Goal: Task Accomplishment & Management: Manage account settings

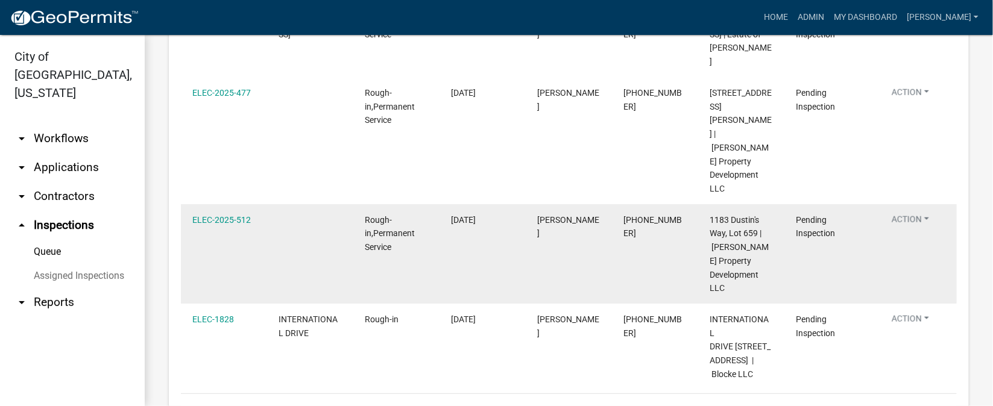
scroll to position [623, 0]
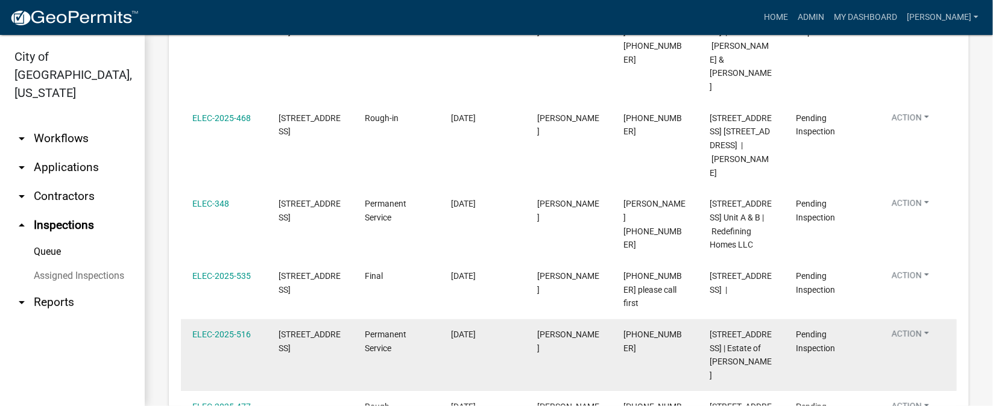
scroll to position [261, 0]
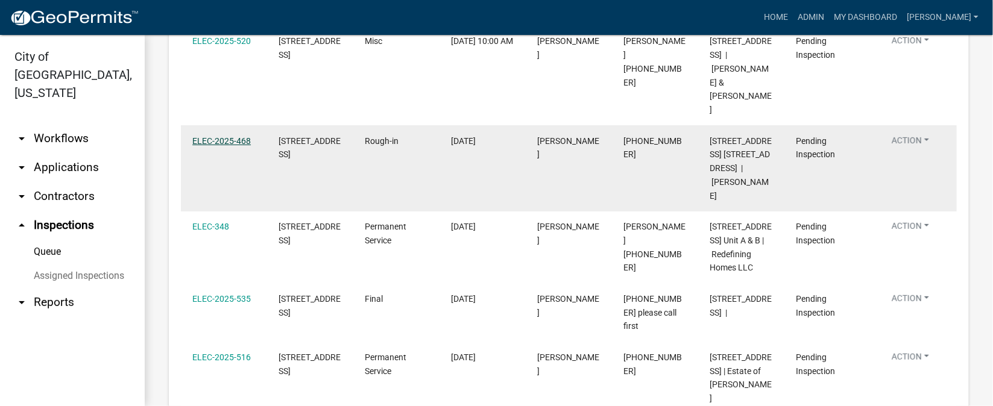
click at [215, 136] on link "ELEC-2025-468" at bounding box center [221, 141] width 58 height 10
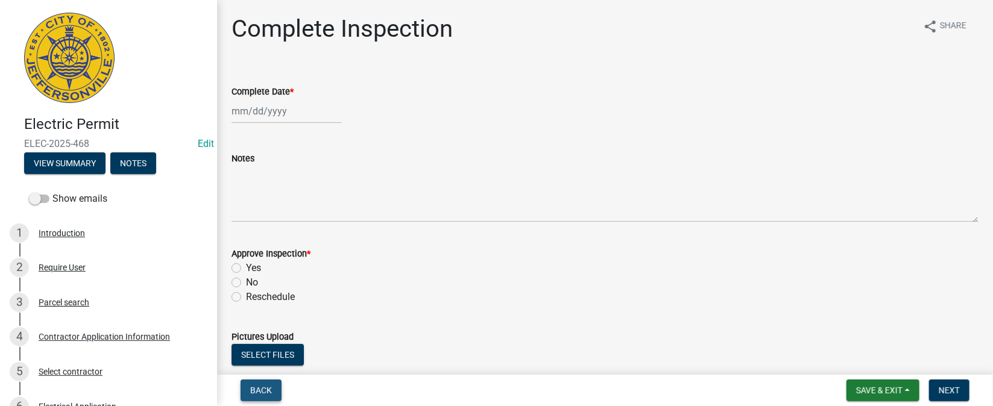
click at [256, 388] on span "Back" at bounding box center [261, 391] width 22 height 10
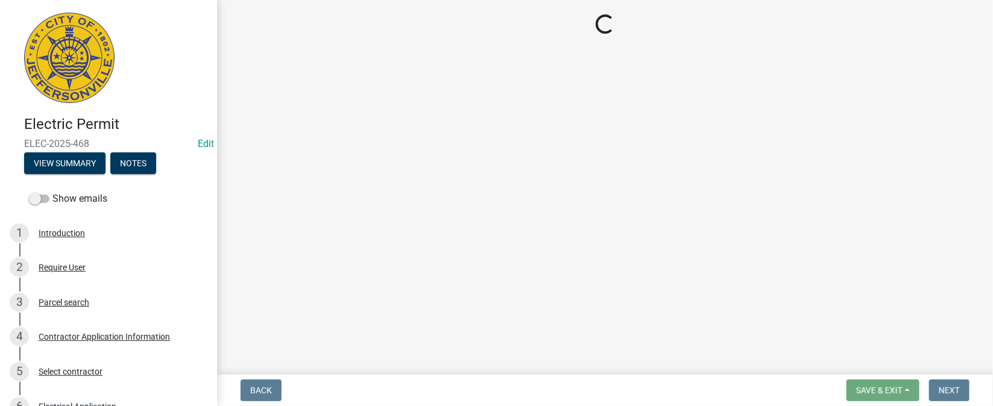
select select "36a8b8f0-2ef8-43e9-ae06-718f51af8d36"
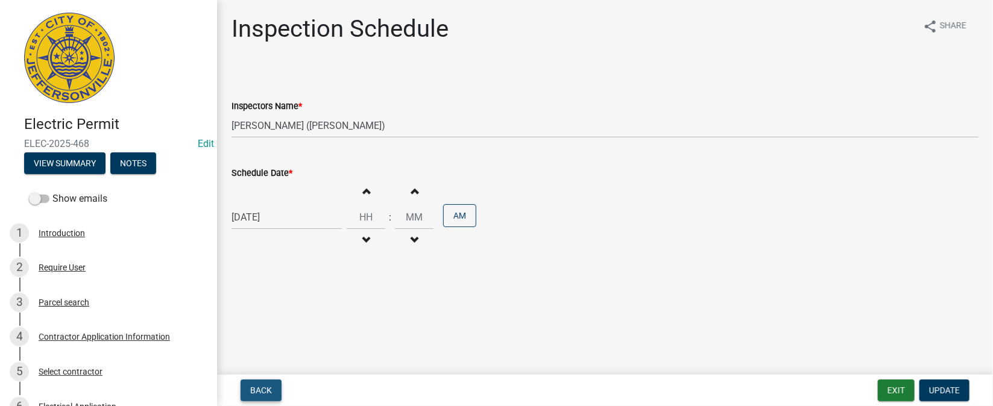
click at [256, 388] on span "Back" at bounding box center [261, 391] width 22 height 10
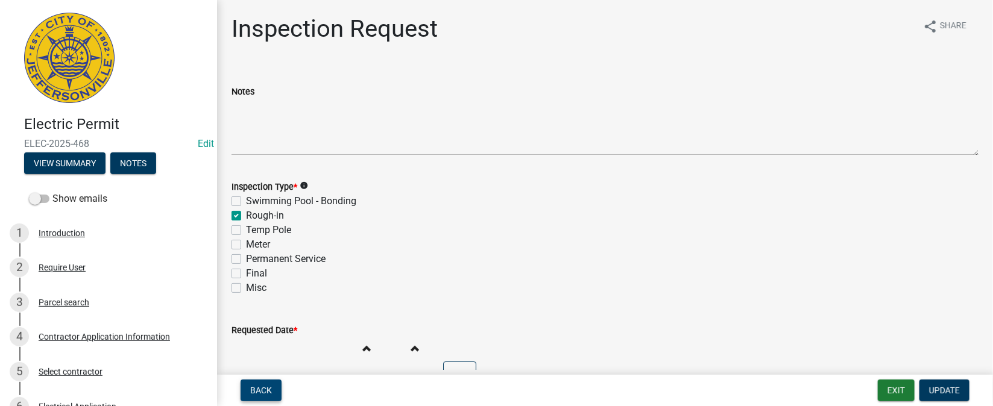
click at [256, 388] on span "Back" at bounding box center [261, 391] width 22 height 10
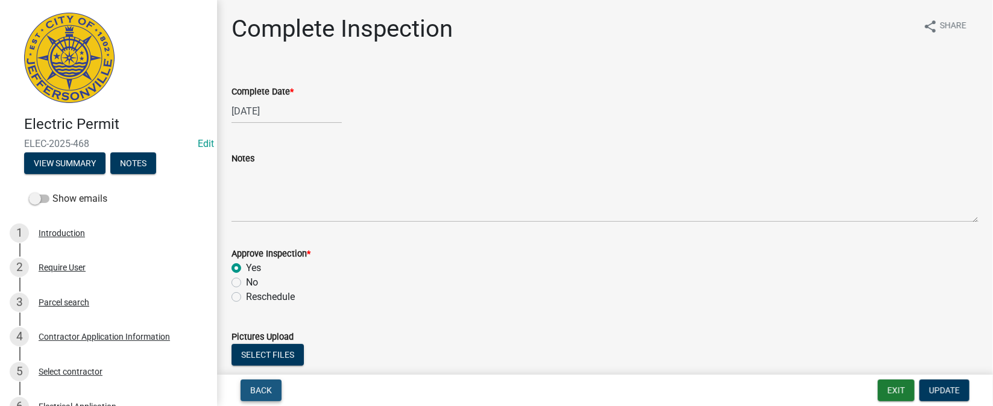
click at [256, 388] on span "Back" at bounding box center [261, 391] width 22 height 10
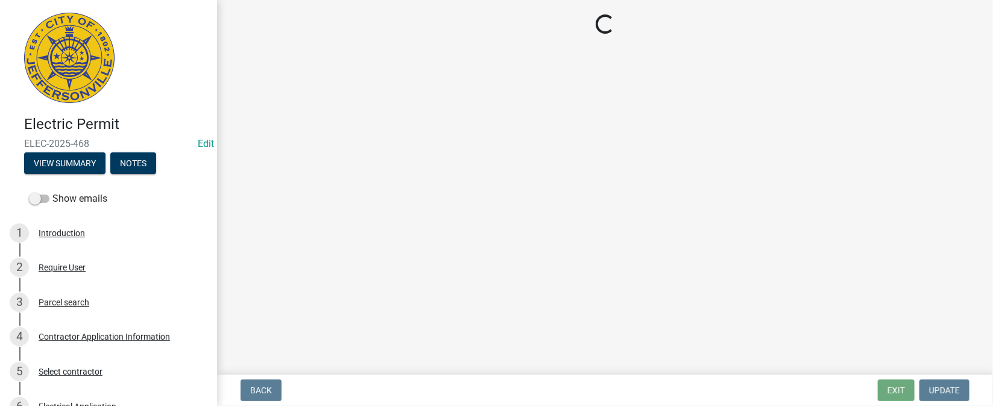
select select "36a8b8f0-2ef8-43e9-ae06-718f51af8d36"
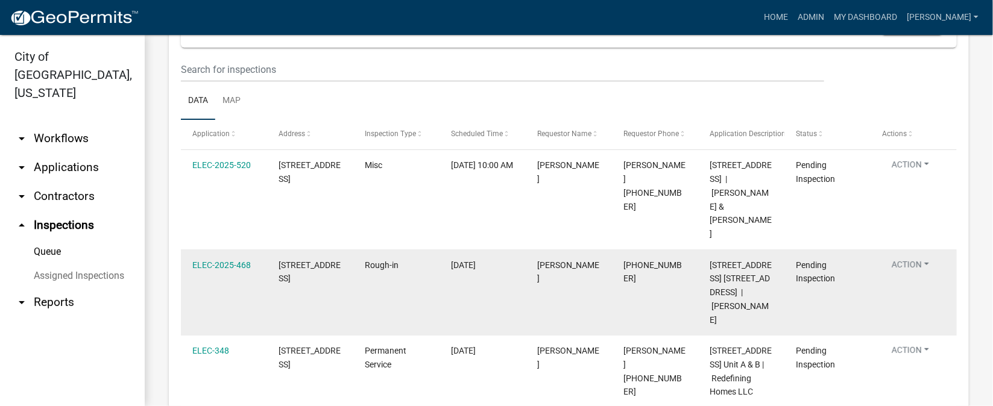
scroll to position [180, 0]
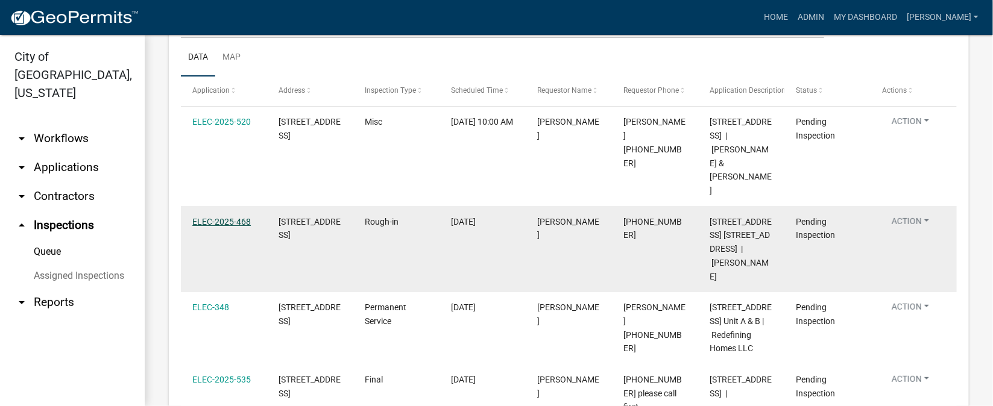
click at [247, 217] on link "ELEC-2025-468" at bounding box center [221, 222] width 58 height 10
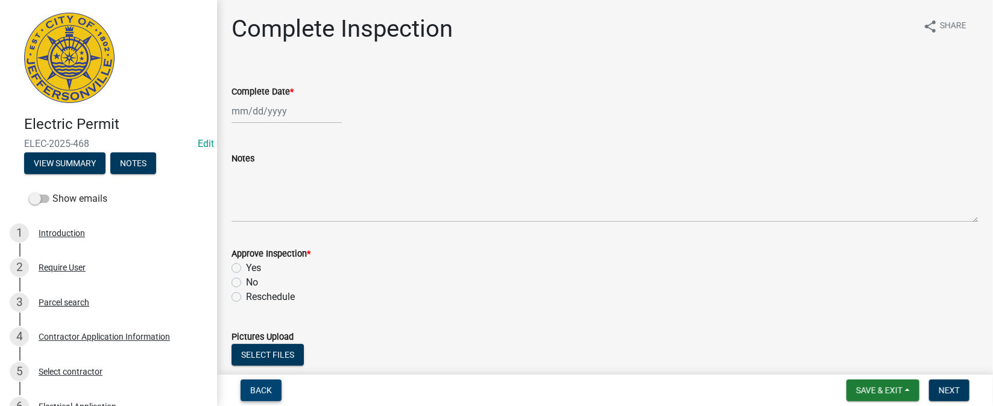
click at [252, 390] on span "Back" at bounding box center [261, 391] width 22 height 10
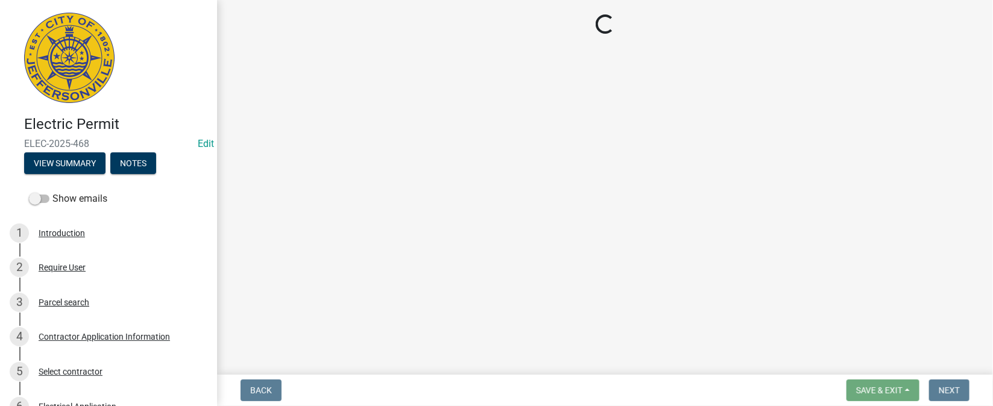
select select "36a8b8f0-2ef8-43e9-ae06-718f51af8d36"
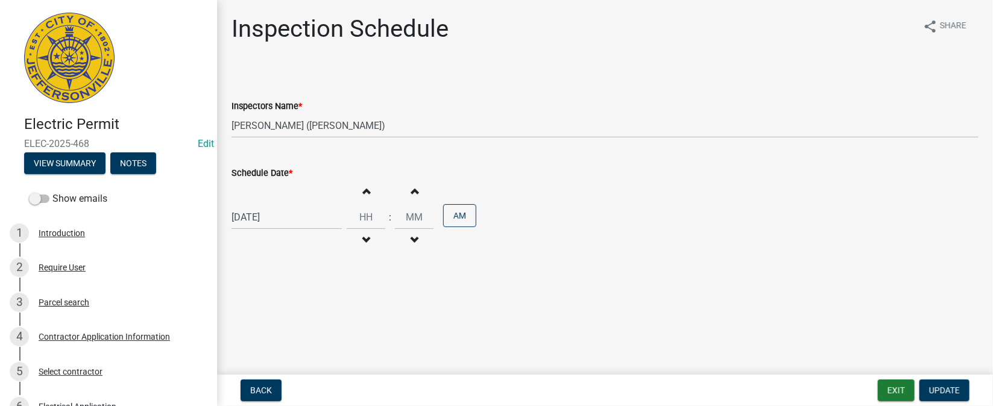
select select "10"
select select "2025"
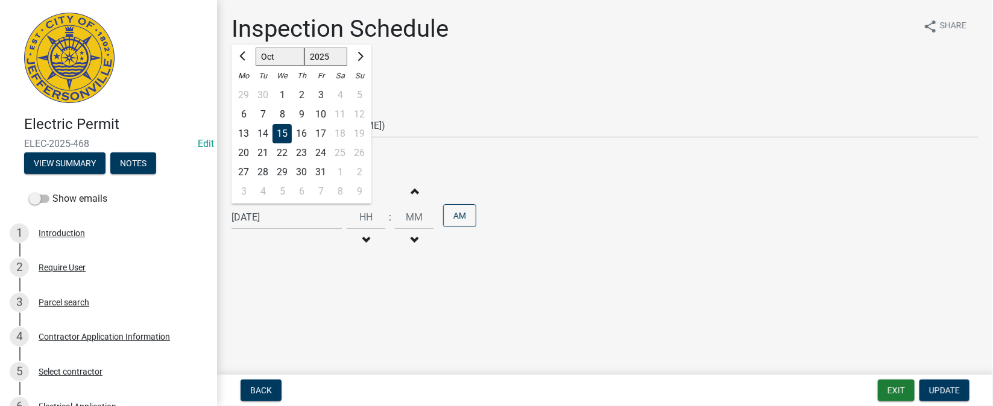
click at [292, 218] on div "[DATE] [PERSON_NAME] Apr May Jun [DATE] Aug Sep Oct Nov [DATE] 1526 1527 1528 1…" at bounding box center [287, 217] width 110 height 25
click at [306, 131] on div "16" at bounding box center [301, 133] width 19 height 19
type input "[DATE]"
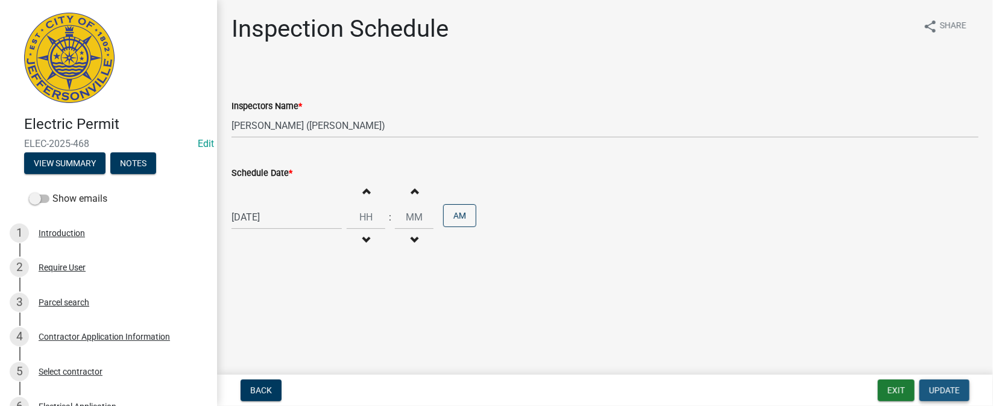
click at [941, 384] on button "Update" at bounding box center [945, 391] width 50 height 22
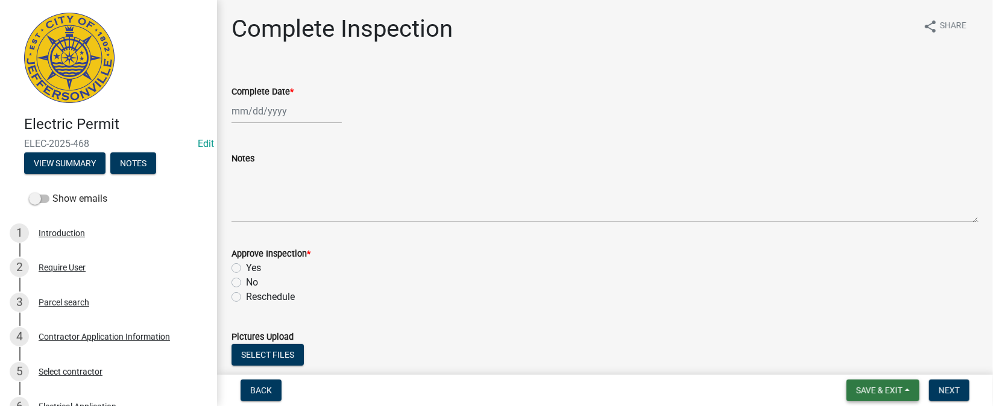
click at [871, 388] on span "Save & Exit" at bounding box center [879, 391] width 46 height 10
click at [862, 356] on button "Save & Exit" at bounding box center [871, 359] width 96 height 29
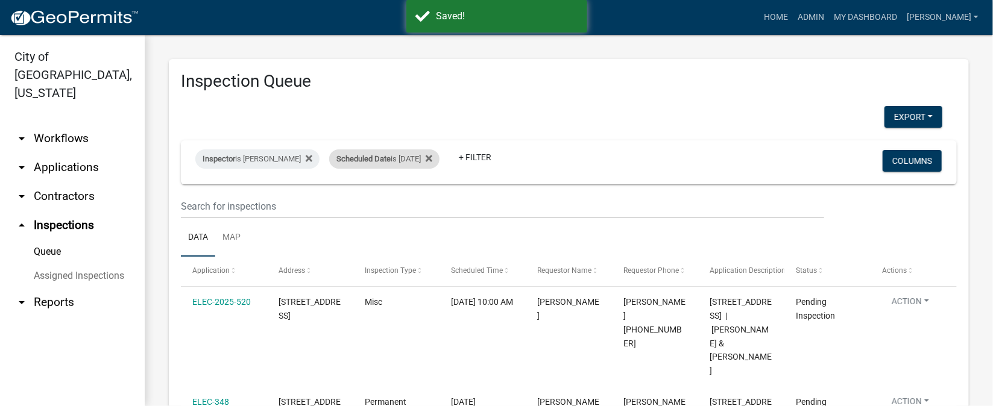
click at [432, 161] on div "Scheduled Date is [DATE]" at bounding box center [384, 159] width 110 height 19
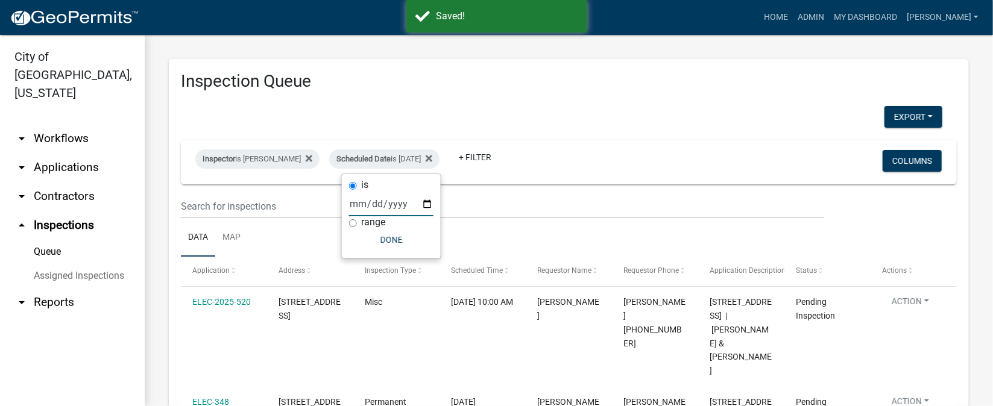
click at [431, 203] on input "[DATE]" at bounding box center [391, 204] width 84 height 25
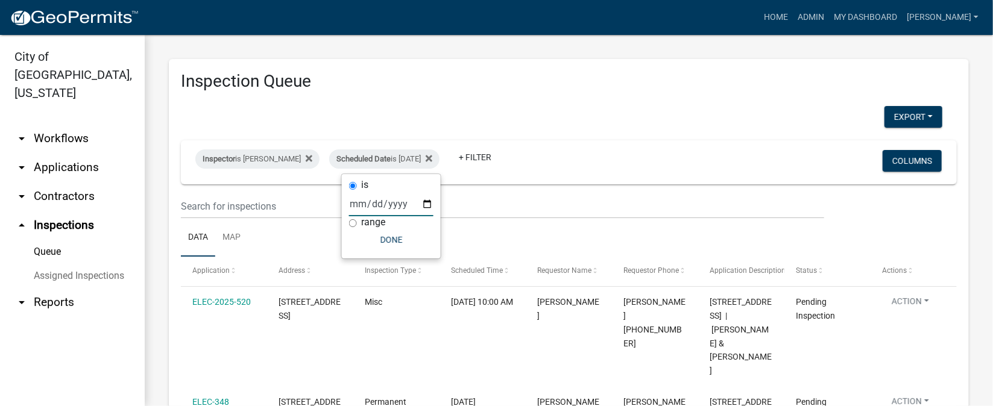
type input "[DATE]"
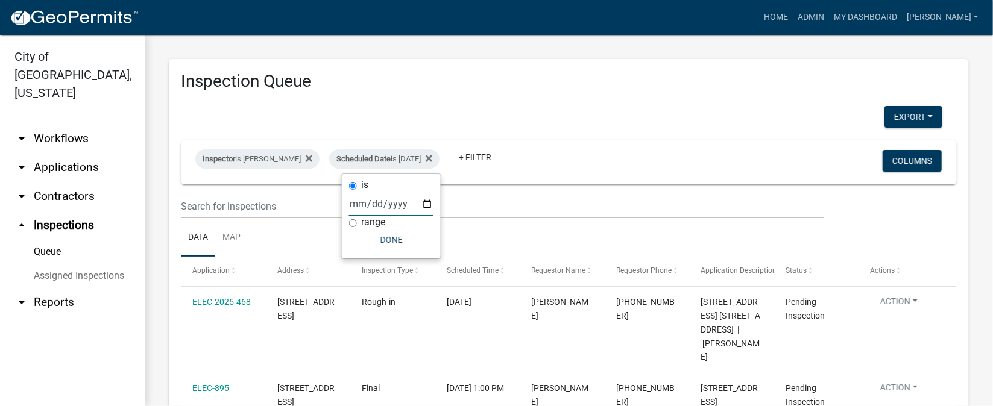
click at [560, 141] on div "Inspector is [PERSON_NAME] Scheduled Date is [DATE] + Filter Columns" at bounding box center [568, 163] width 765 height 44
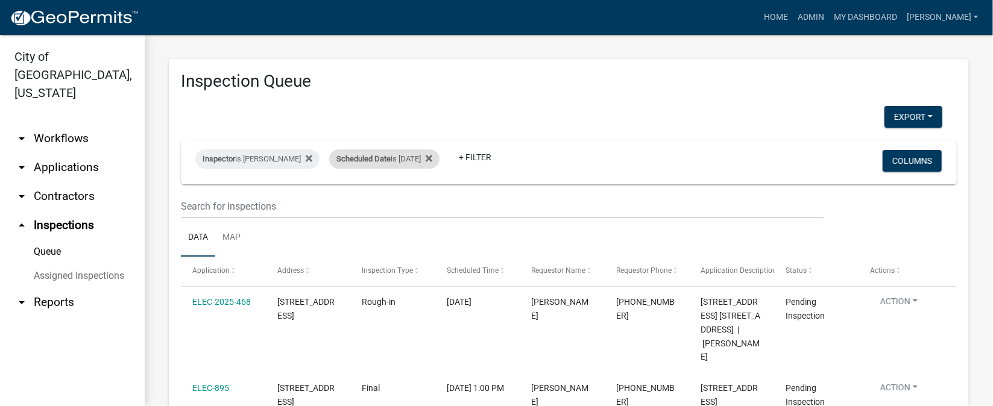
click at [429, 160] on div "Scheduled Date is [DATE]" at bounding box center [384, 159] width 110 height 19
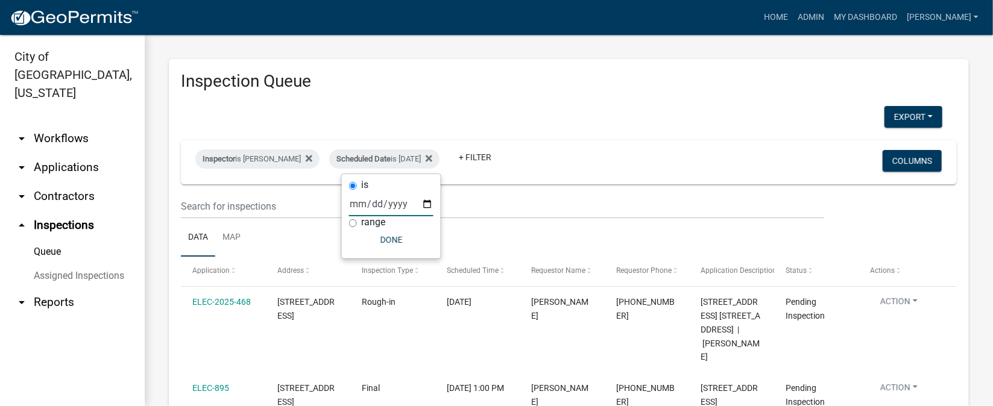
click at [428, 203] on input "[DATE]" at bounding box center [391, 204] width 84 height 25
type input "[DATE]"
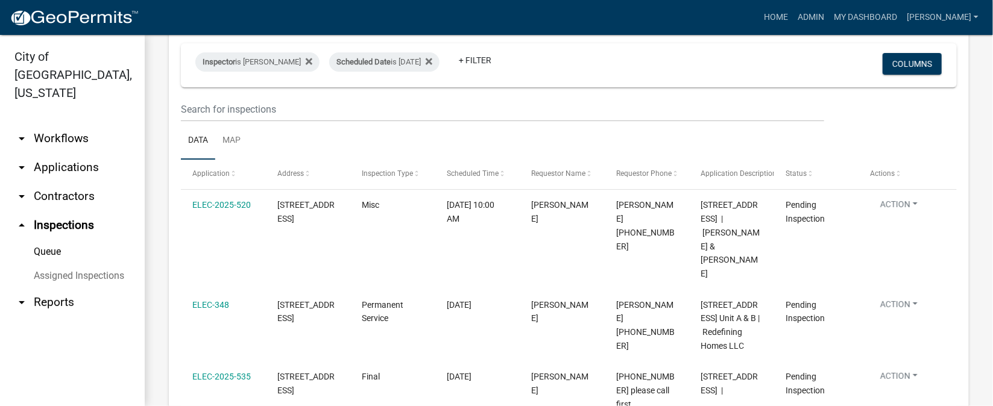
scroll to position [180, 0]
